Goal: Obtain resource: Obtain resource

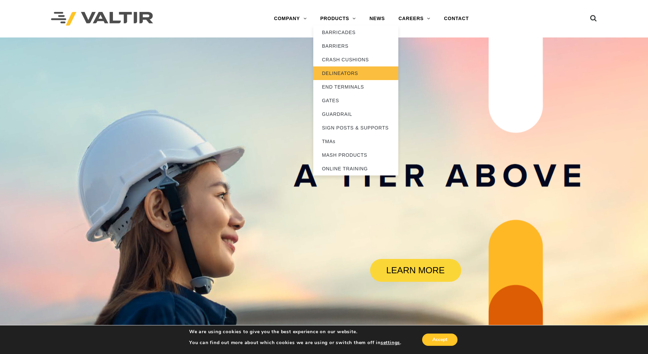
click at [337, 73] on link "DELINEATORS" at bounding box center [356, 73] width 85 height 14
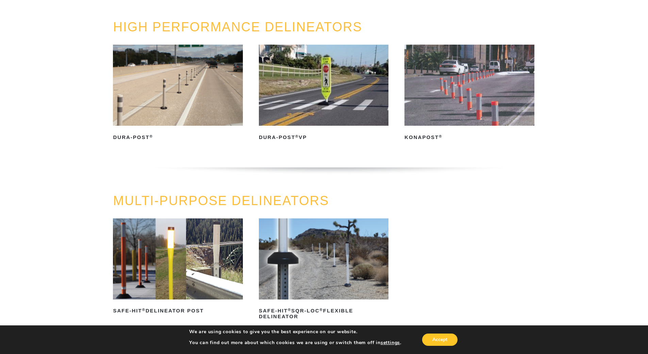
scroll to position [136, 0]
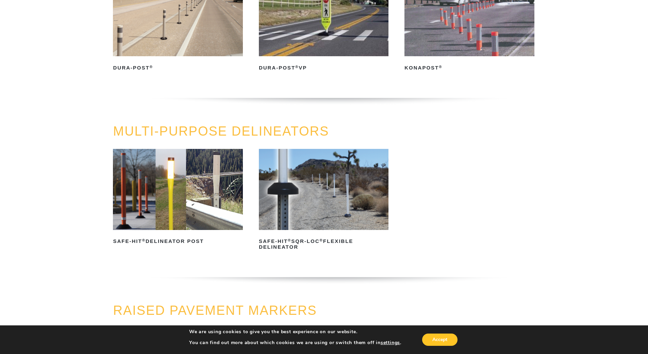
click at [156, 201] on img at bounding box center [178, 189] width 130 height 81
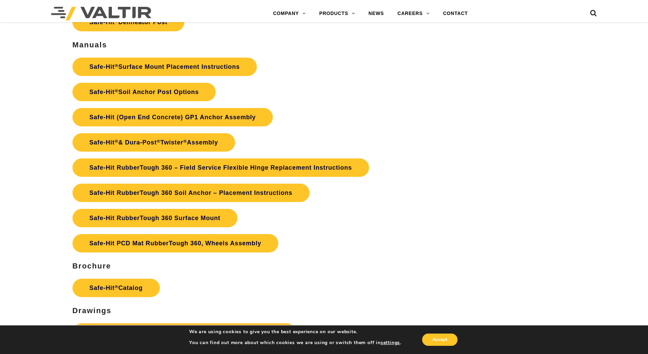
scroll to position [1566, 0]
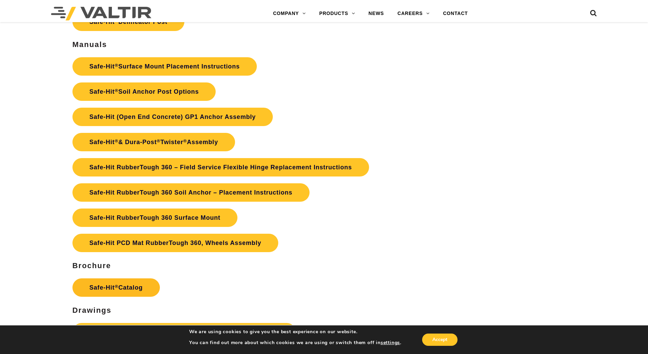
click at [110, 284] on link "Safe-Hit ® Catalog" at bounding box center [116, 287] width 87 height 18
